Goal: Information Seeking & Learning: Learn about a topic

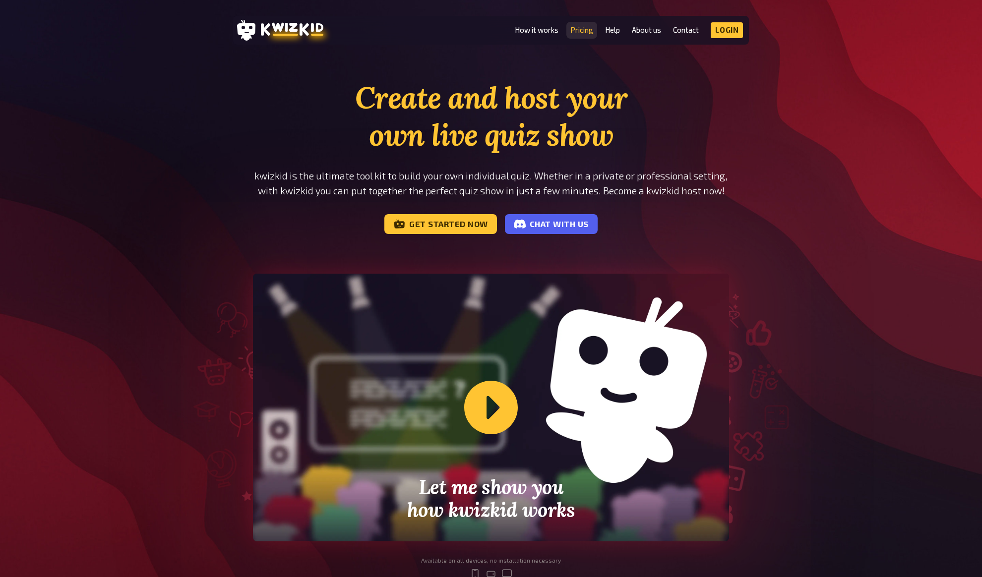
click at [586, 30] on link "Pricing" at bounding box center [581, 30] width 23 height 8
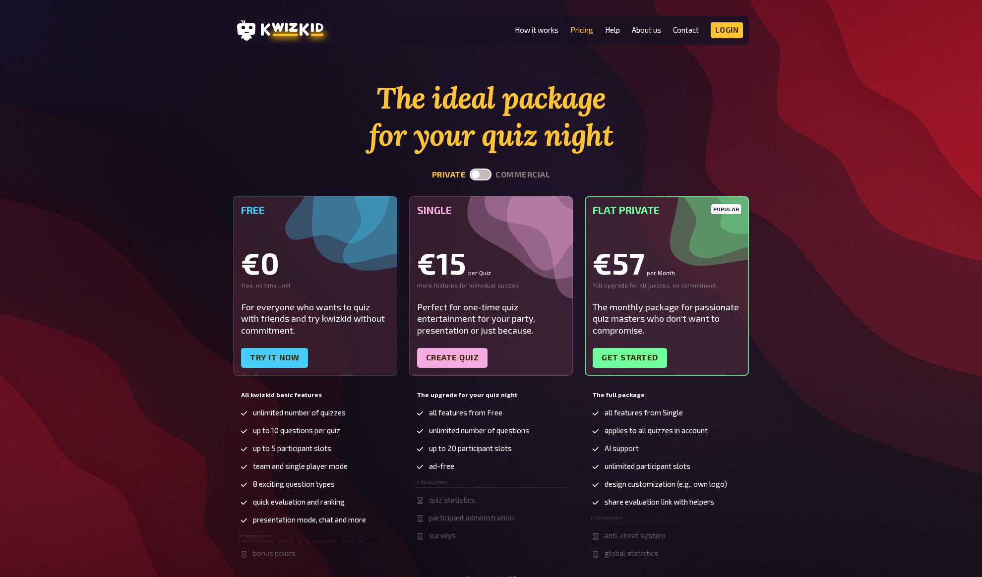
click at [654, 157] on section "The ideal package for your quiz night private commercial Free €0 free, no time …" at bounding box center [491, 330] width 516 height 502
click at [656, 167] on section "The ideal package for your quiz night private commercial Free €0 free, no time …" at bounding box center [491, 330] width 516 height 502
click at [657, 172] on div "private commercial" at bounding box center [491, 175] width 516 height 12
click at [675, 184] on section "The ideal package for your quiz night private commercial Free €0 free, no time …" at bounding box center [491, 330] width 516 height 502
click at [818, 180] on div "The ideal package for your quiz night private commercial Free €0 free, no time …" at bounding box center [491, 330] width 982 height 502
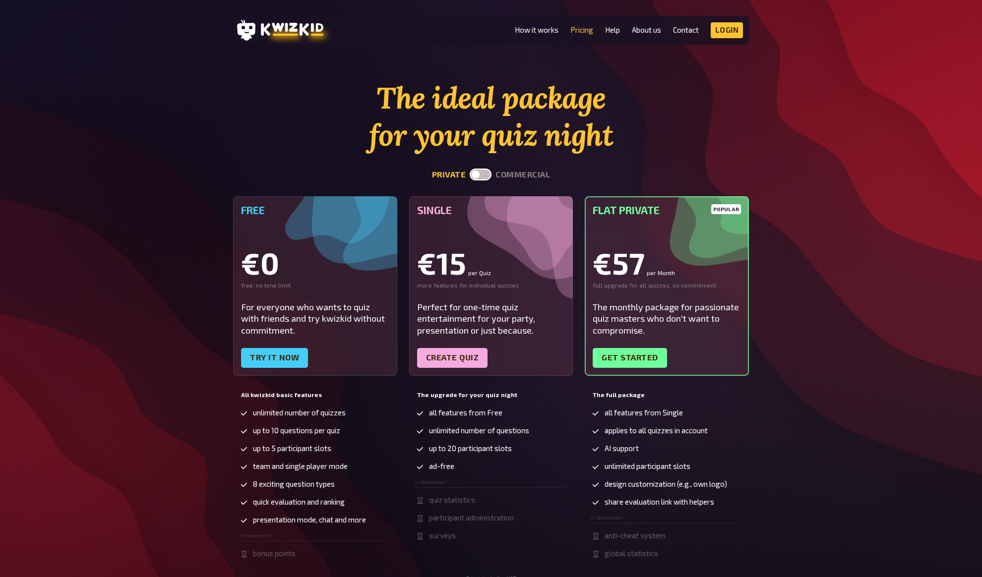
click at [827, 198] on div "The ideal package for your quiz night private commercial Free €0 free, no time …" at bounding box center [491, 330] width 982 height 502
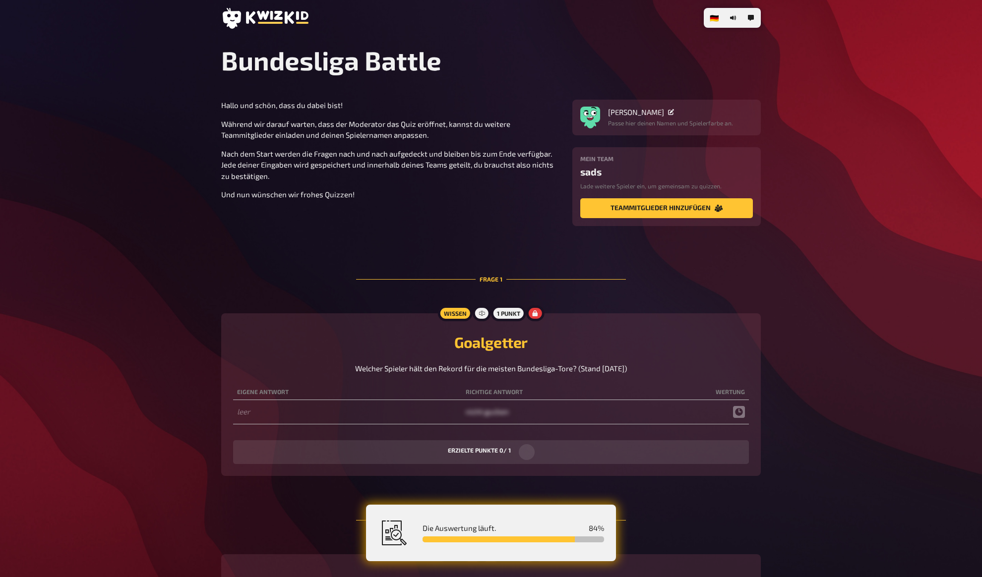
click at [242, 142] on div "Hallo und schön, dass du dabei bist! Während wir darauf warten, dass der Modera…" at bounding box center [390, 150] width 339 height 101
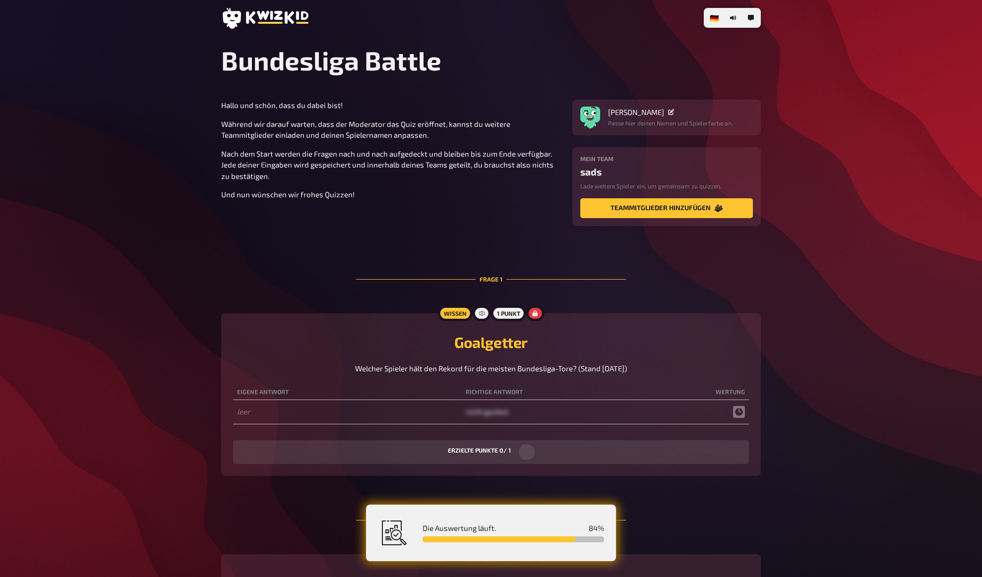
drag, startPoint x: 790, startPoint y: 199, endPoint x: 783, endPoint y: 200, distance: 7.0
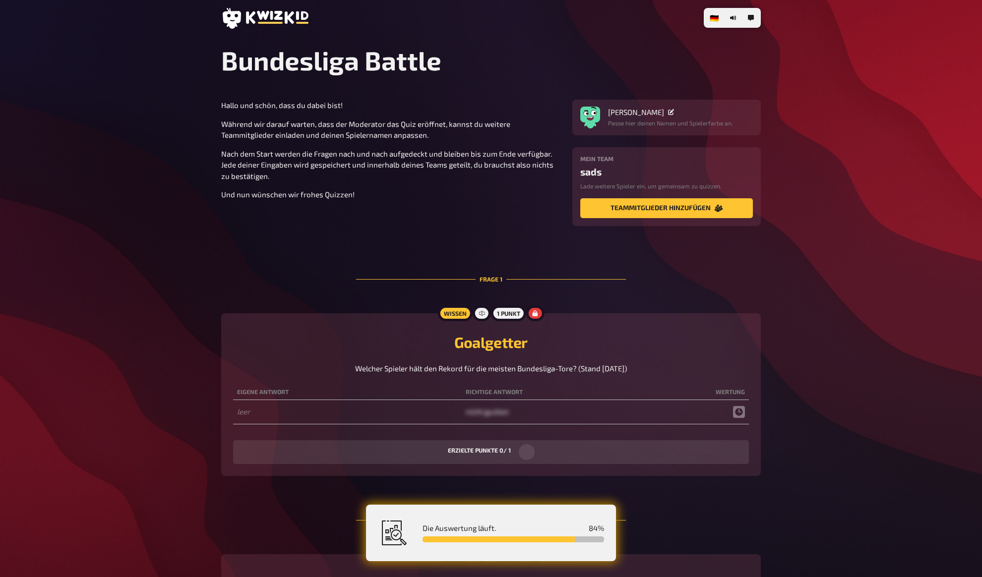
click at [716, 210] on icon "Teammitglieder hinzufügen" at bounding box center [719, 208] width 8 height 7
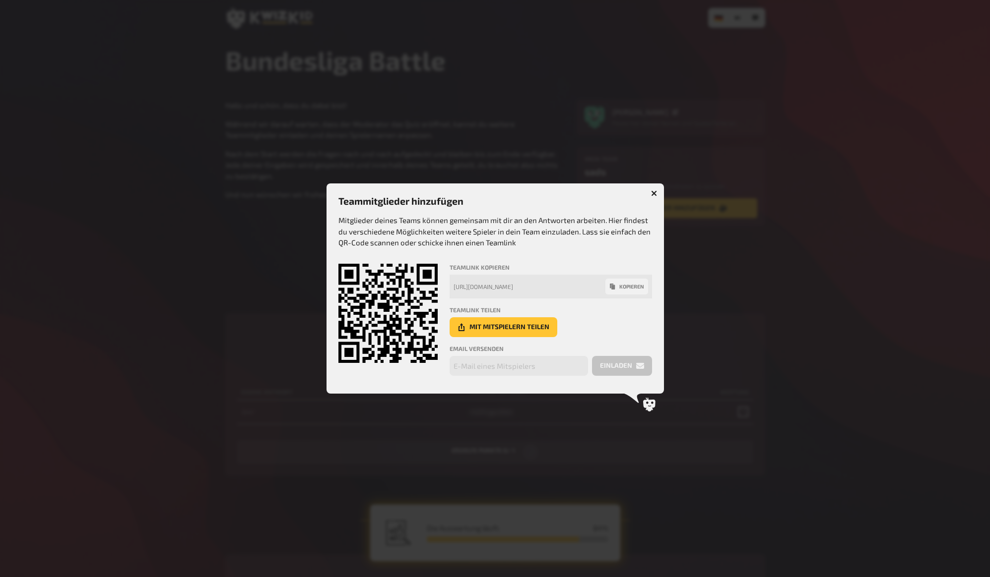
click at [557, 228] on p "Mitglieder deines Teams können gemeinsam mit dir an den Antworten arbeiten. Hie…" at bounding box center [495, 232] width 314 height 34
click at [840, 299] on div at bounding box center [495, 288] width 990 height 577
